Goal: Task Accomplishment & Management: Use online tool/utility

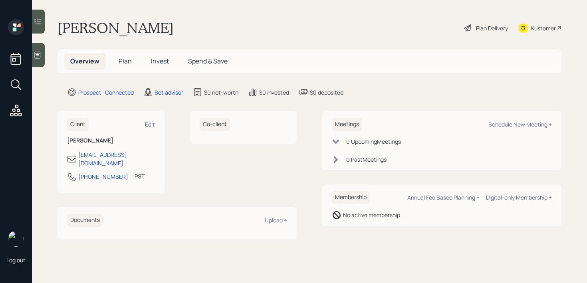
click at [38, 53] on icon at bounding box center [38, 55] width 8 height 8
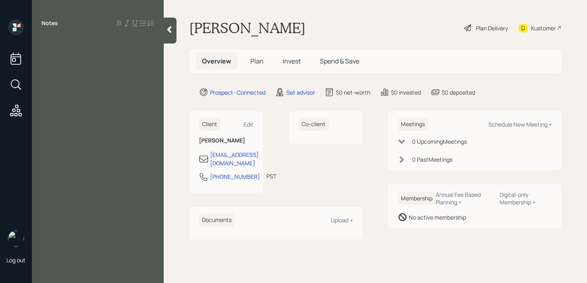
paste div
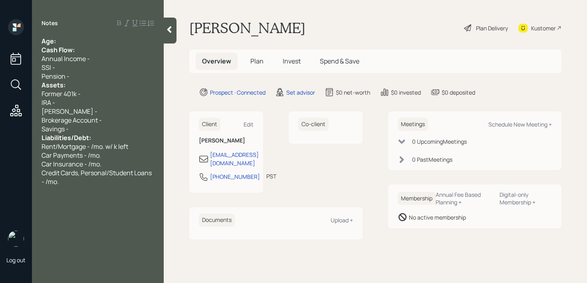
click at [105, 109] on div "[PERSON_NAME] -" at bounding box center [98, 111] width 113 height 9
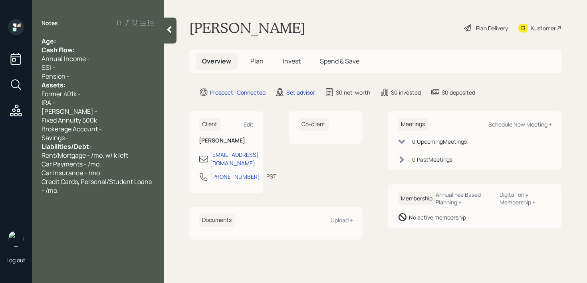
click at [79, 121] on span "Fixed Annuity 500k" at bounding box center [69, 120] width 55 height 9
click at [112, 104] on div "IRA -" at bounding box center [98, 102] width 113 height 9
click at [112, 116] on div "Fixed Annuity - 500k" at bounding box center [98, 120] width 113 height 9
drag, startPoint x: 114, startPoint y: 118, endPoint x: 55, endPoint y: 119, distance: 59.5
click at [55, 119] on div "Fixed Annuity - 500k" at bounding box center [98, 120] width 113 height 9
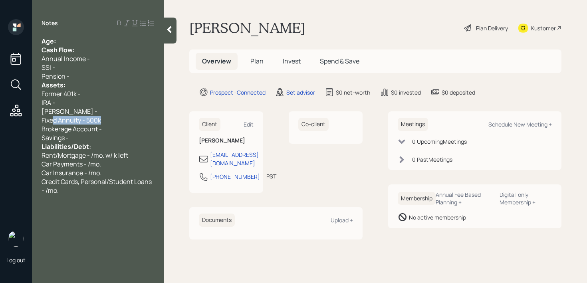
click at [55, 119] on span "Fixed Annuity - 500k" at bounding box center [71, 120] width 59 height 9
click at [94, 105] on div "IRA -" at bounding box center [98, 102] width 113 height 9
click at [96, 109] on div "[PERSON_NAME] -" at bounding box center [98, 111] width 113 height 9
click at [103, 114] on div "[PERSON_NAME] -" at bounding box center [98, 111] width 113 height 9
click at [106, 116] on div "Fixed Annuity - 500k" at bounding box center [98, 120] width 113 height 9
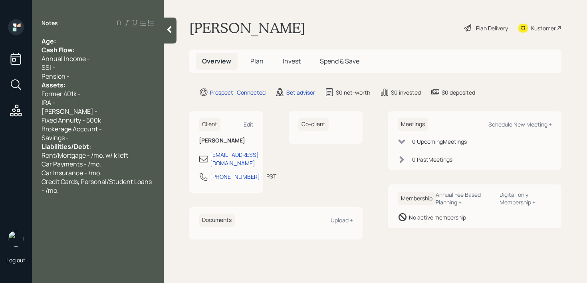
click at [106, 116] on div "Fixed Annuity - 500k" at bounding box center [98, 120] width 113 height 9
click at [107, 119] on div "Fixed Annuity - 500k" at bounding box center [98, 120] width 113 height 9
click at [87, 32] on div "Notes Age: Cash Flow: Annual Income - SSI - Pension - Assets: Former 401k - IRA…" at bounding box center [98, 146] width 132 height 254
click at [87, 41] on div "Age:" at bounding box center [98, 41] width 113 height 9
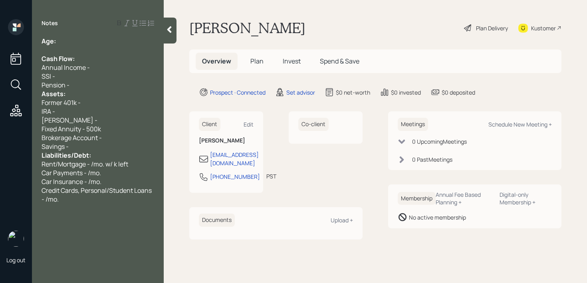
click at [88, 83] on div "Pension -" at bounding box center [98, 85] width 113 height 9
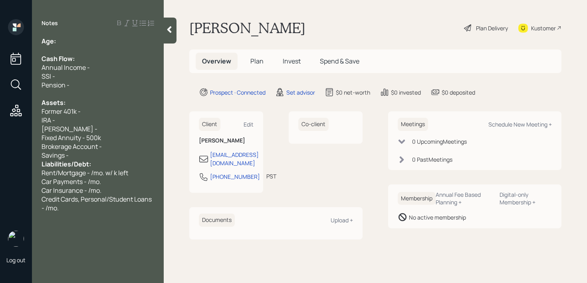
click at [83, 160] on span "Liabilities/Debt:" at bounding box center [66, 164] width 49 height 9
click at [86, 155] on div "Savings -" at bounding box center [98, 155] width 113 height 9
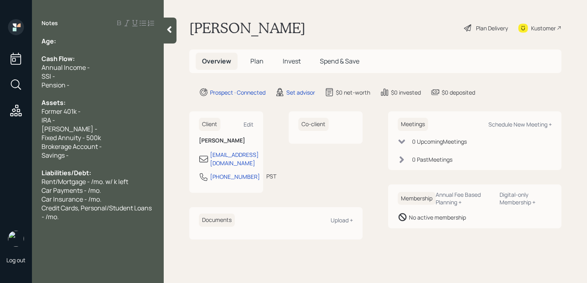
click at [109, 142] on div "Brokerage Account -" at bounding box center [98, 146] width 113 height 9
click at [112, 143] on div "Brokerage Account -" at bounding box center [98, 146] width 113 height 9
click at [95, 132] on div "[PERSON_NAME] -" at bounding box center [98, 129] width 113 height 9
drag, startPoint x: 116, startPoint y: 133, endPoint x: 0, endPoint y: 128, distance: 115.9
click at [0, 128] on div "Log out Notes Age: Cash Flow: Annual Income - SSI - Pension - Assets: Former 40…" at bounding box center [293, 141] width 587 height 283
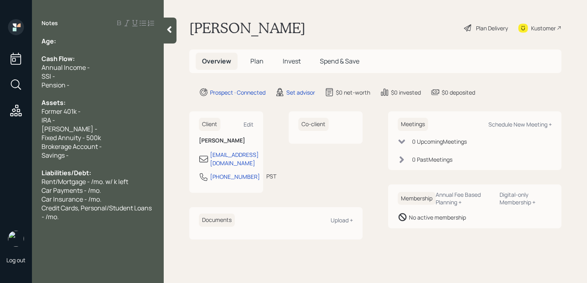
click at [144, 148] on div "Brokerage Account -" at bounding box center [98, 146] width 113 height 9
click at [131, 140] on div "Fixed Annuity - 500k" at bounding box center [98, 137] width 113 height 9
drag, startPoint x: 131, startPoint y: 140, endPoint x: 48, endPoint y: 140, distance: 83.4
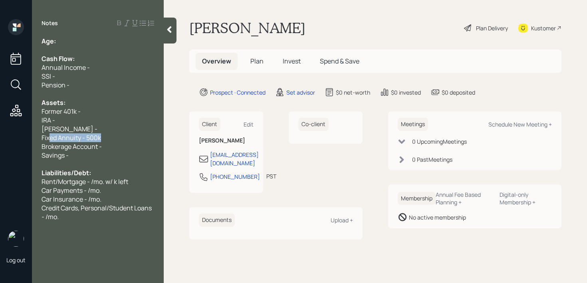
click at [49, 140] on div "Fixed Annuity - 500k" at bounding box center [98, 137] width 113 height 9
click at [124, 140] on div "Fixed Annuity - 500k" at bounding box center [98, 137] width 113 height 9
drag, startPoint x: 124, startPoint y: 140, endPoint x: 8, endPoint y: 140, distance: 116.2
click at [8, 140] on div "Log out Notes Age: Cash Flow: Annual Income - SSI - Pension - Assets: Former 40…" at bounding box center [293, 141] width 587 height 283
click at [99, 144] on span "Brokerage Account -" at bounding box center [72, 146] width 60 height 9
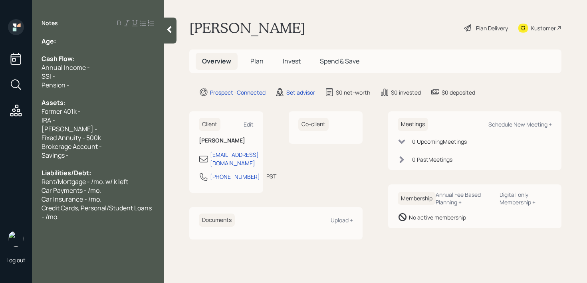
click at [125, 145] on div "Brokerage Account -" at bounding box center [98, 146] width 113 height 9
click at [123, 146] on div "Brokerage Account -" at bounding box center [98, 146] width 113 height 9
click at [123, 151] on div "Savings -" at bounding box center [98, 155] width 113 height 9
click at [75, 40] on div "Age:" at bounding box center [98, 41] width 113 height 9
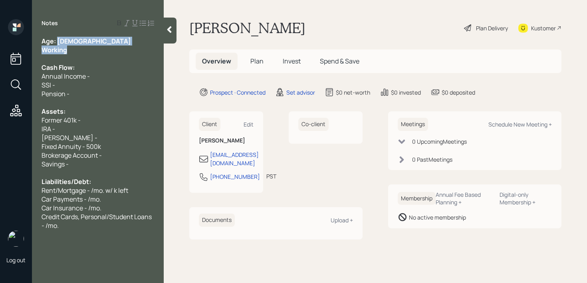
drag, startPoint x: 58, startPoint y: 42, endPoint x: 77, endPoint y: 49, distance: 20.5
click at [77, 49] on div "Age: [DEMOGRAPHIC_DATA] Working Cash Flow: Annual Income - SSI - Pension - Asse…" at bounding box center [98, 133] width 113 height 193
click at [79, 53] on div "Working" at bounding box center [98, 50] width 113 height 9
click at [111, 146] on div "Fixed Annuity - 500k" at bounding box center [98, 146] width 113 height 9
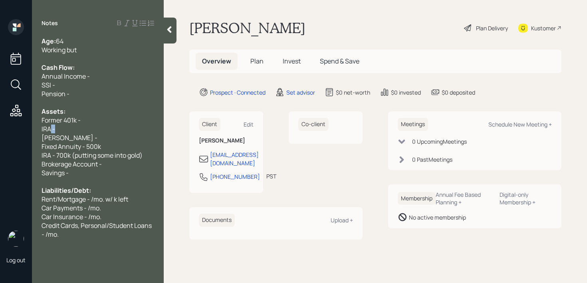
drag, startPoint x: 113, startPoint y: 132, endPoint x: 51, endPoint y: 129, distance: 61.2
click at [51, 129] on div "IRA -" at bounding box center [98, 129] width 113 height 9
click at [51, 129] on span "IRA -" at bounding box center [49, 129] width 14 height 9
drag, startPoint x: 74, startPoint y: 137, endPoint x: 35, endPoint y: 129, distance: 39.4
click at [35, 129] on div "Age: [DEMOGRAPHIC_DATA] Working but Cash Flow: Annual Income - SSI - Pension - …" at bounding box center [98, 138] width 132 height 202
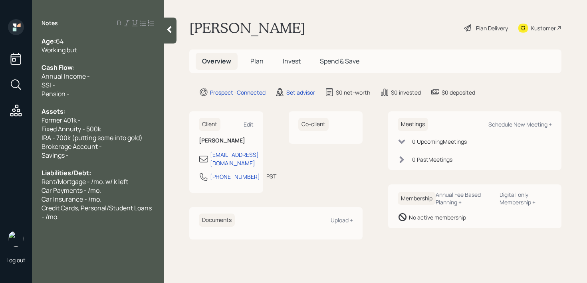
click at [109, 48] on div "Working but" at bounding box center [98, 50] width 113 height 9
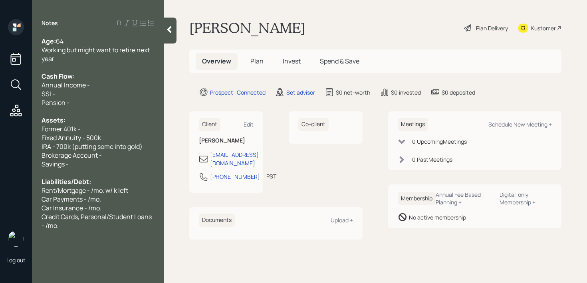
click at [83, 87] on span "Annual Income -" at bounding box center [66, 85] width 48 height 9
click at [97, 105] on div "Pension -" at bounding box center [98, 102] width 113 height 9
click at [110, 89] on div "SSI -" at bounding box center [98, 93] width 113 height 9
click at [110, 88] on div "Annual Income -" at bounding box center [98, 85] width 113 height 9
drag, startPoint x: 96, startPoint y: 105, endPoint x: 28, endPoint y: 93, distance: 68.9
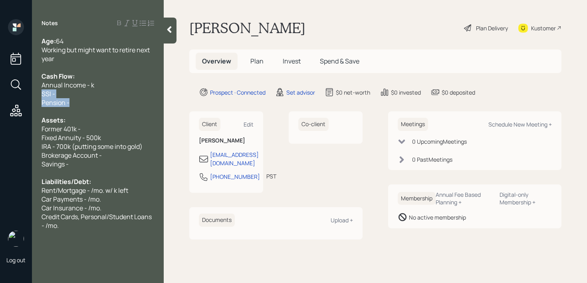
click at [28, 93] on div "Log out Notes Age: [DEMOGRAPHIC_DATA] Working but might want to retire next yea…" at bounding box center [293, 141] width 587 height 283
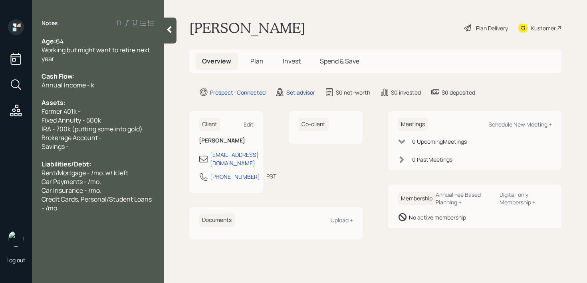
click at [85, 121] on span "Fixed Annuity - 500k" at bounding box center [71, 120] width 59 height 9
click at [89, 135] on span "Brokerage Account -" at bounding box center [72, 137] width 60 height 9
click at [128, 136] on div "Brokerage Account -" at bounding box center [98, 137] width 113 height 9
click at [117, 142] on div "Savings -" at bounding box center [98, 146] width 113 height 9
drag, startPoint x: 124, startPoint y: 137, endPoint x: 0, endPoint y: 137, distance: 123.7
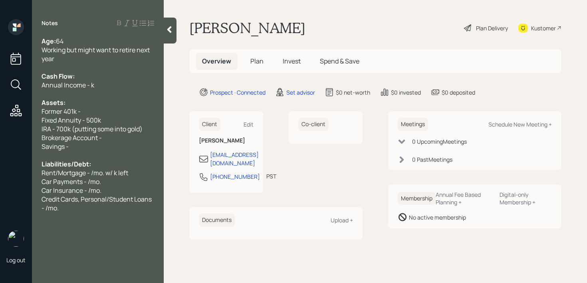
click at [0, 137] on div "Log out Notes Age: [DEMOGRAPHIC_DATA] Working but might want to retire next yea…" at bounding box center [293, 141] width 587 height 283
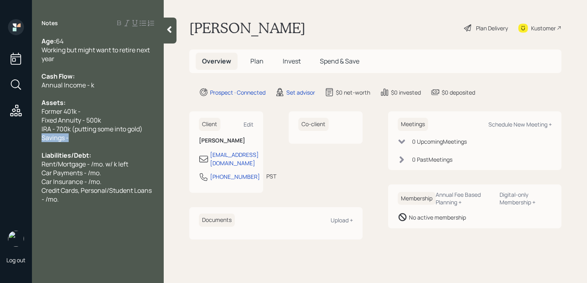
drag, startPoint x: 79, startPoint y: 137, endPoint x: 0, endPoint y: 137, distance: 79.4
click at [0, 137] on div "Log out Notes Age: [DEMOGRAPHIC_DATA] Working but might want to retire next yea…" at bounding box center [293, 141] width 587 height 283
click at [83, 137] on div "Savings -" at bounding box center [98, 137] width 113 height 9
click at [103, 137] on div "Savings - 50k" at bounding box center [98, 137] width 113 height 9
click at [140, 128] on span "IRA - 700k (putting some into gold)" at bounding box center [92, 129] width 101 height 9
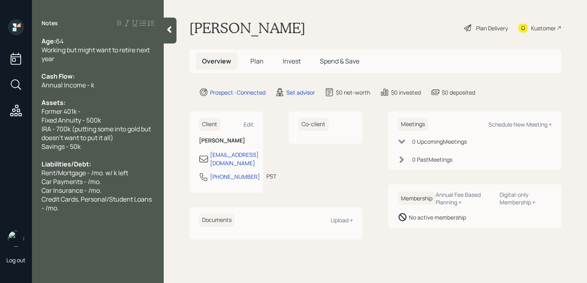
click at [103, 147] on div "Savings - 50k" at bounding box center [98, 146] width 113 height 9
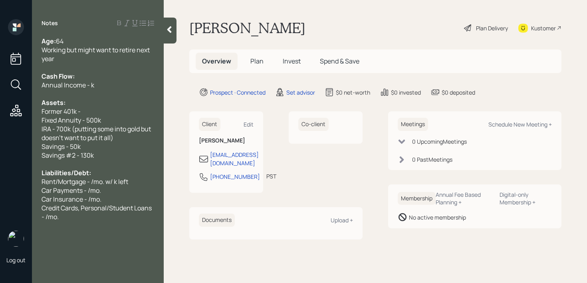
click at [123, 134] on div "IRA - 700k (putting some into gold but doesn't want to put it all)" at bounding box center [98, 134] width 113 height 18
click at [123, 118] on div "Fixed Annuity - 500k" at bounding box center [98, 120] width 113 height 9
click at [127, 108] on div "Former 401k -" at bounding box center [98, 111] width 113 height 9
drag, startPoint x: 127, startPoint y: 108, endPoint x: 0, endPoint y: 108, distance: 126.9
click at [0, 108] on div "Log out Notes Age: [DEMOGRAPHIC_DATA] Working but might want to retire next yea…" at bounding box center [293, 141] width 587 height 283
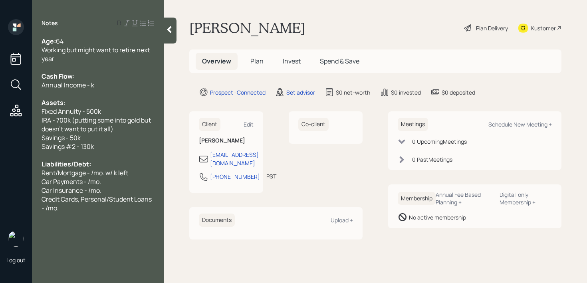
click at [67, 101] on div "Assets:" at bounding box center [98, 102] width 113 height 9
click at [91, 91] on div at bounding box center [98, 93] width 113 height 9
drag, startPoint x: 91, startPoint y: 81, endPoint x: 168, endPoint y: 46, distance: 84.7
click at [91, 81] on span "Annual Income - k" at bounding box center [68, 85] width 53 height 9
drag, startPoint x: 81, startPoint y: 215, endPoint x: 45, endPoint y: 183, distance: 48.4
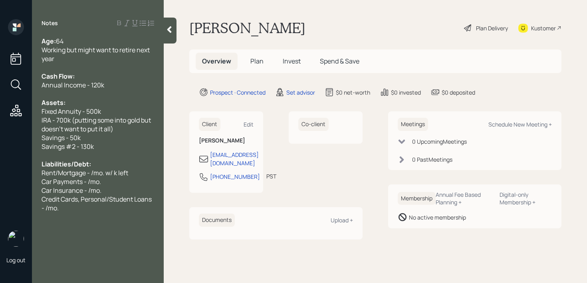
click at [45, 183] on div "Notes Age: [DEMOGRAPHIC_DATA] Working but might want to retire next year Cash F…" at bounding box center [98, 146] width 132 height 254
click at [78, 224] on div "Notes Age: [DEMOGRAPHIC_DATA] Working but might want to retire next year Cash F…" at bounding box center [98, 146] width 132 height 254
click at [76, 216] on div "Notes Age: [DEMOGRAPHIC_DATA] Working but might want to retire next year Cash F…" at bounding box center [98, 146] width 132 height 254
click at [80, 213] on div "Notes Age: [DEMOGRAPHIC_DATA] Working but might want to retire next year Cash F…" at bounding box center [98, 146] width 132 height 254
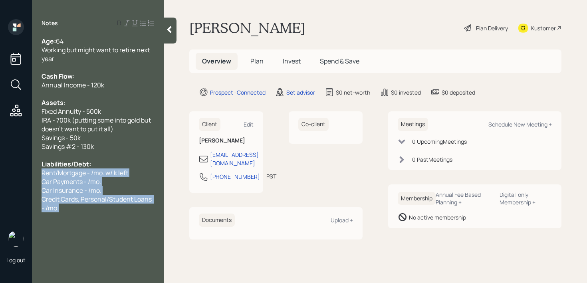
drag, startPoint x: 85, startPoint y: 210, endPoint x: 41, endPoint y: 175, distance: 56.3
click at [41, 175] on div "Age: [DEMOGRAPHIC_DATA] Working but might want to retire next year Cash Flow: A…" at bounding box center [98, 125] width 132 height 176
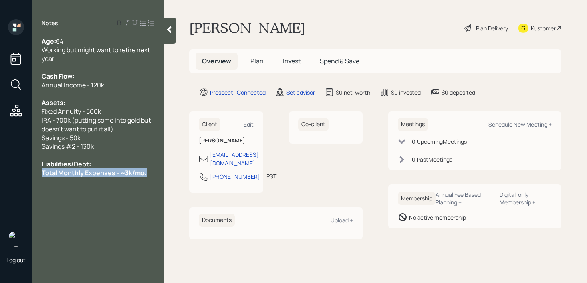
drag, startPoint x: 154, startPoint y: 172, endPoint x: 0, endPoint y: 172, distance: 154.1
click at [0, 172] on div "Log out Notes Age: [DEMOGRAPHIC_DATA] Working but might want to retire next yea…" at bounding box center [293, 141] width 587 height 283
click at [107, 169] on span "Total Monthly Expenses - ~3k/mo." at bounding box center [91, 172] width 99 height 9
click at [171, 34] on div at bounding box center [170, 31] width 13 height 26
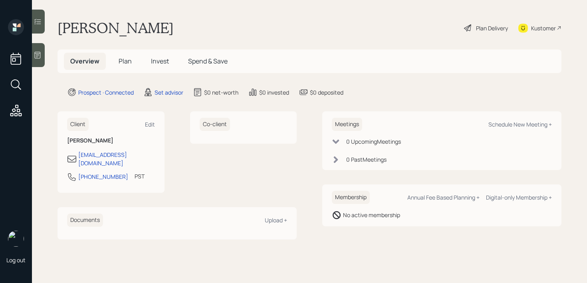
click at [36, 48] on div at bounding box center [38, 55] width 13 height 24
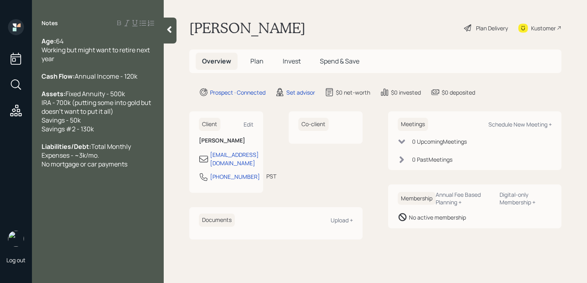
click at [154, 168] on div "Age: [DEMOGRAPHIC_DATA] Working but might want to retire next year Cash Flow: A…" at bounding box center [98, 103] width 132 height 132
click at [151, 160] on div "Liabilities/Debt: Total Monthly Expenses - ~3k/mo." at bounding box center [98, 151] width 113 height 18
click at [174, 34] on div at bounding box center [170, 31] width 13 height 26
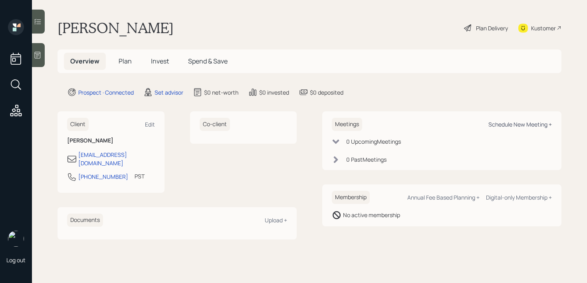
click at [515, 124] on div "Schedule New Meeting +" at bounding box center [519, 125] width 63 height 8
select select "round-[PERSON_NAME]"
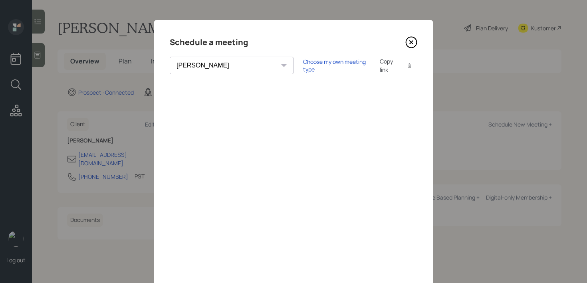
click at [294, 56] on div "Schedule a meeting [PERSON_NAME] [PERSON_NAME] [PERSON_NAME] [PERSON_NAME] [PER…" at bounding box center [293, 179] width 279 height 319
click at [303, 67] on div "Choose my own meeting type" at bounding box center [336, 65] width 67 height 15
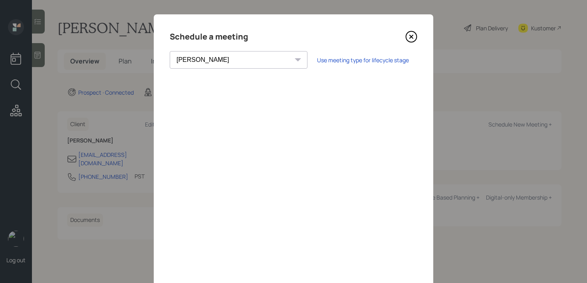
scroll to position [3, 0]
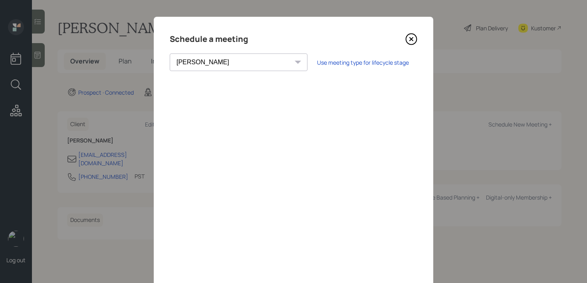
click at [409, 43] on icon at bounding box center [411, 39] width 12 height 12
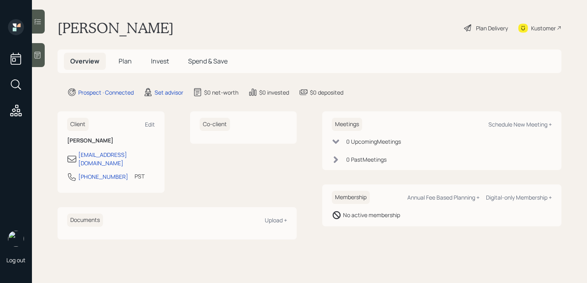
click at [38, 57] on icon at bounding box center [38, 55] width 8 height 8
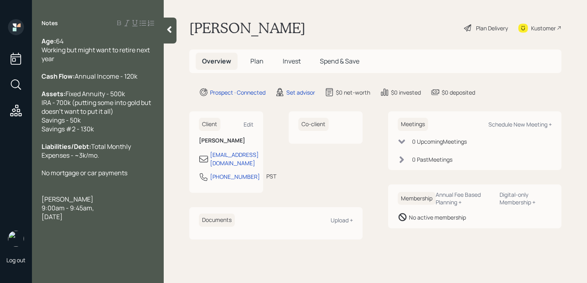
click at [544, 28] on div "Kustomer" at bounding box center [543, 28] width 25 height 8
drag, startPoint x: 130, startPoint y: 233, endPoint x: 34, endPoint y: 213, distance: 97.9
click at [34, 213] on div "Age: [DEMOGRAPHIC_DATA] Working but might want to retire next year Cash Flow: A…" at bounding box center [98, 129] width 132 height 184
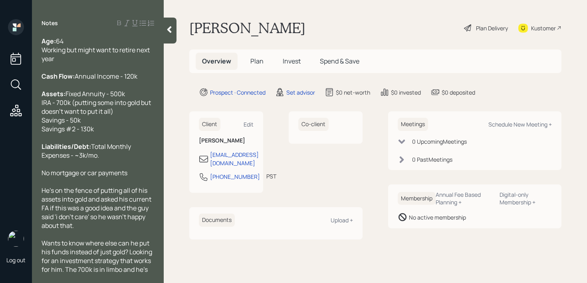
click at [130, 56] on div "Age: [DEMOGRAPHIC_DATA] Working but might want to retire next year" at bounding box center [98, 50] width 113 height 26
click at [127, 57] on div "Age: [DEMOGRAPHIC_DATA] Working but might want to retire next year" at bounding box center [98, 50] width 113 height 26
click at [174, 34] on div at bounding box center [170, 31] width 13 height 26
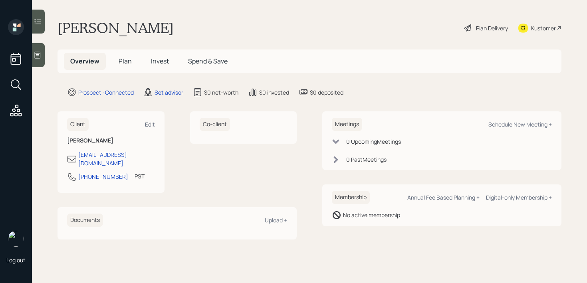
click at [235, 31] on div "[PERSON_NAME] Plan Delivery Kustomer" at bounding box center [309, 28] width 504 height 18
